Goal: Check status: Check status

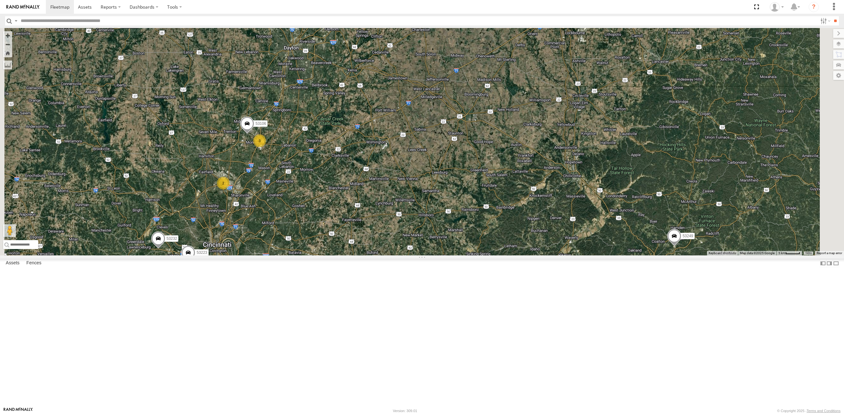
select select "**********"
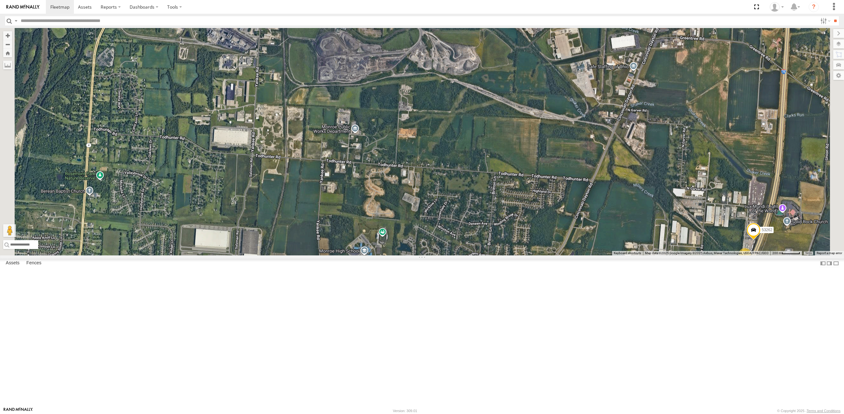
click at [370, 28] on span at bounding box center [363, 19] width 14 height 17
click at [372, 21] on label at bounding box center [366, 18] width 12 height 4
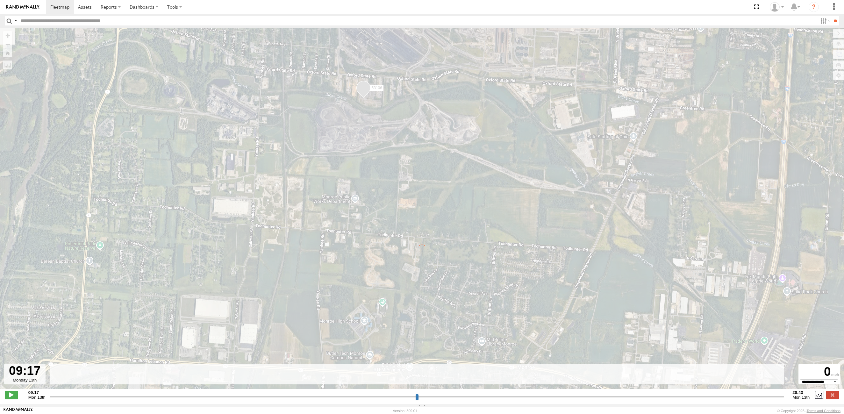
type input "**********"
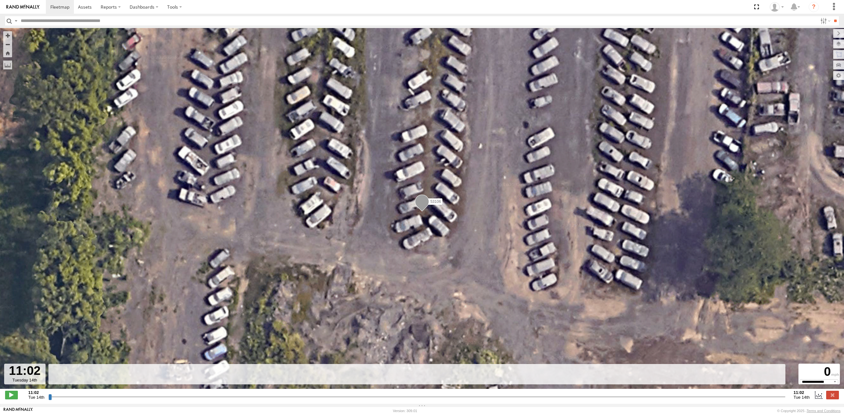
click at [9, 18] on input "button" at bounding box center [9, 20] width 8 height 9
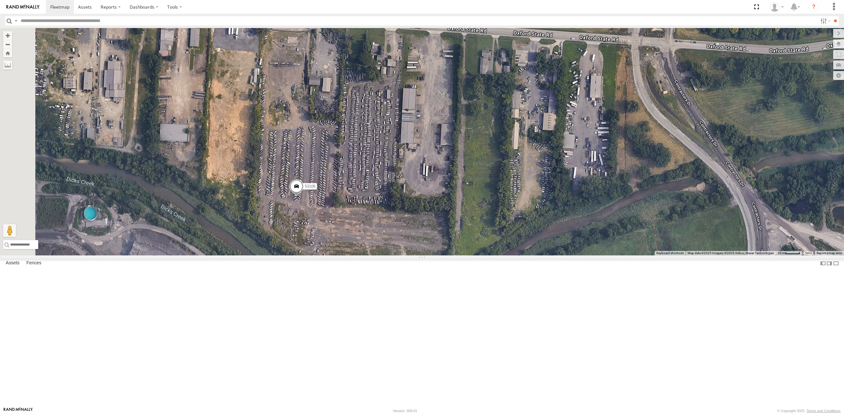
drag, startPoint x: 455, startPoint y: 297, endPoint x: 474, endPoint y: 340, distance: 47.3
click at [474, 255] on div "53106 53247 53205" at bounding box center [422, 141] width 844 height 227
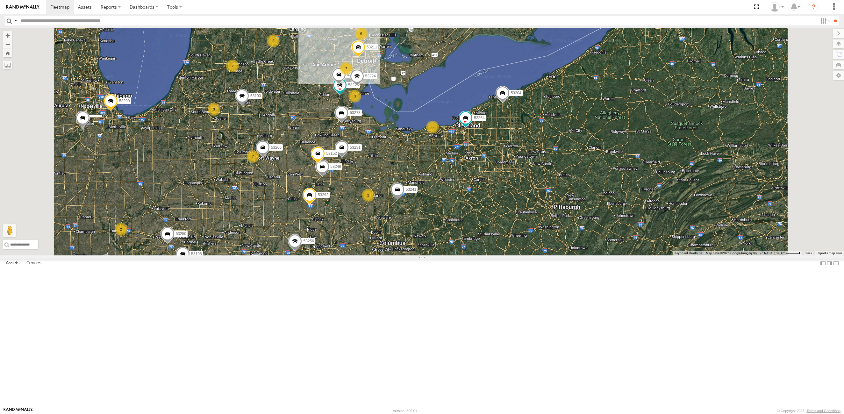
drag, startPoint x: 322, startPoint y: 84, endPoint x: 328, endPoint y: 117, distance: 33.4
click at [328, 117] on div "27 7 5 3 7 2 4 2 3 53225 6 53246 53204 2 3 2 53103 53250 2 2 53256 53231 53238 …" at bounding box center [422, 141] width 844 height 227
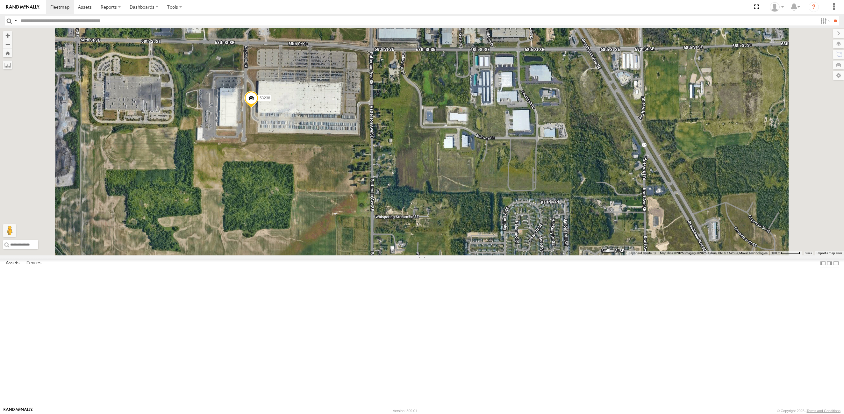
drag, startPoint x: 384, startPoint y: 151, endPoint x: 375, endPoint y: 181, distance: 30.8
click at [375, 181] on div "53225 53246 53204 53103 53250 53256 53231 53238 53152 53266 53105 53270 53273 5…" at bounding box center [422, 141] width 844 height 227
